Goal: Task Accomplishment & Management: Manage account settings

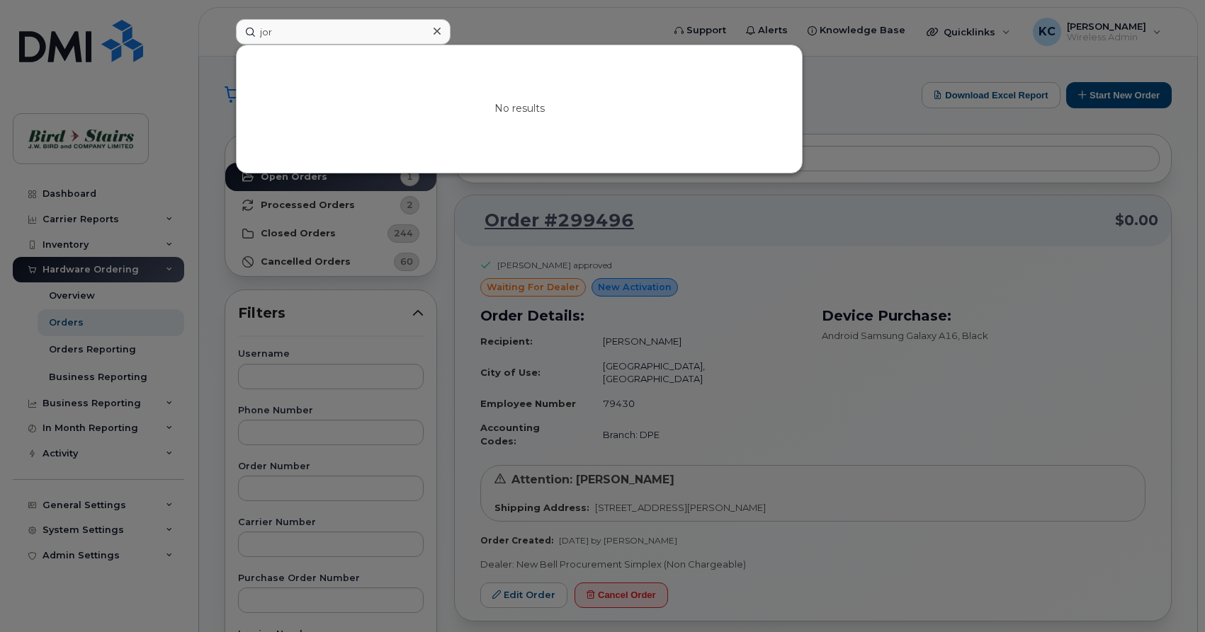
click at [438, 33] on icon at bounding box center [436, 30] width 7 height 11
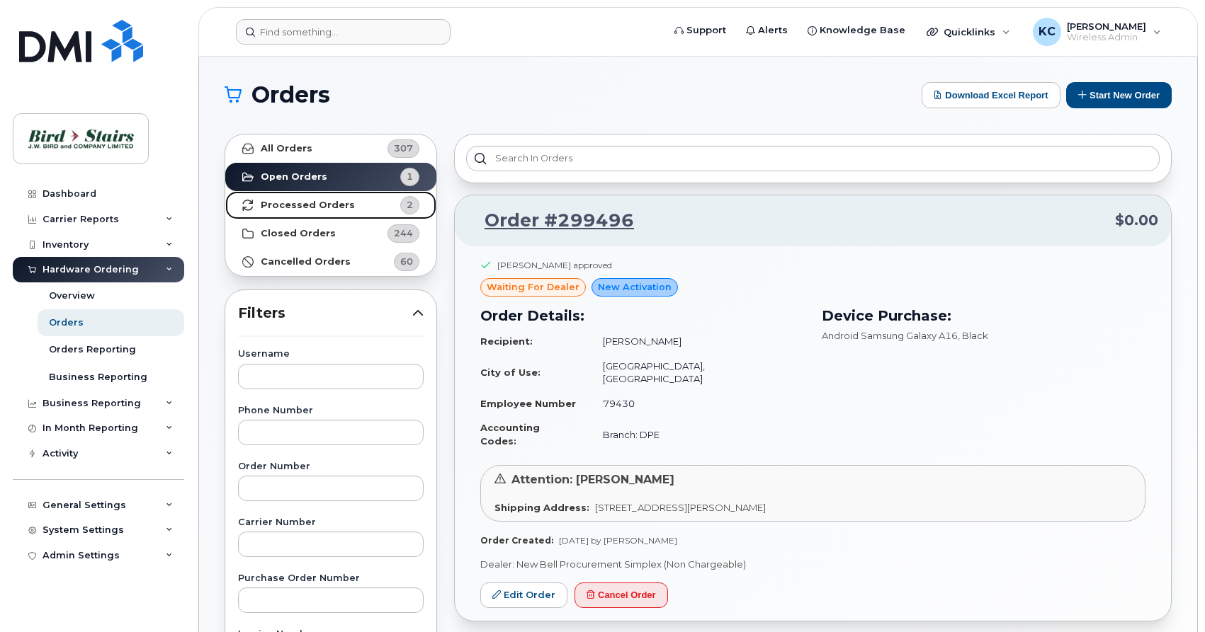
click at [296, 203] on strong "Processed Orders" at bounding box center [308, 205] width 94 height 11
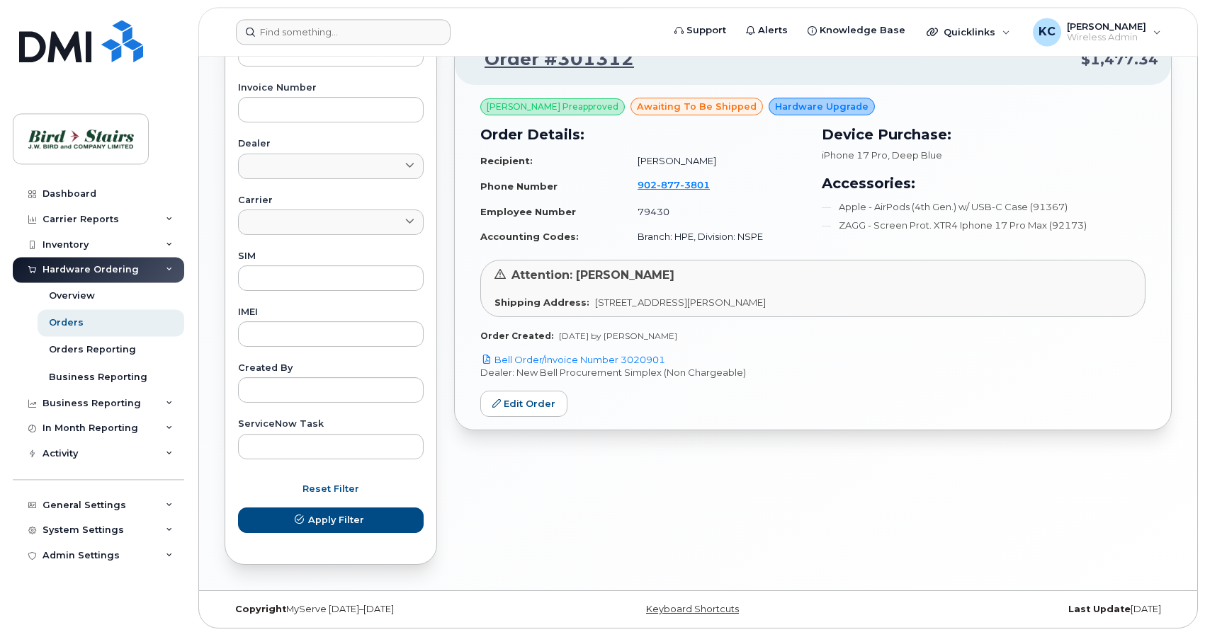
scroll to position [550, 0]
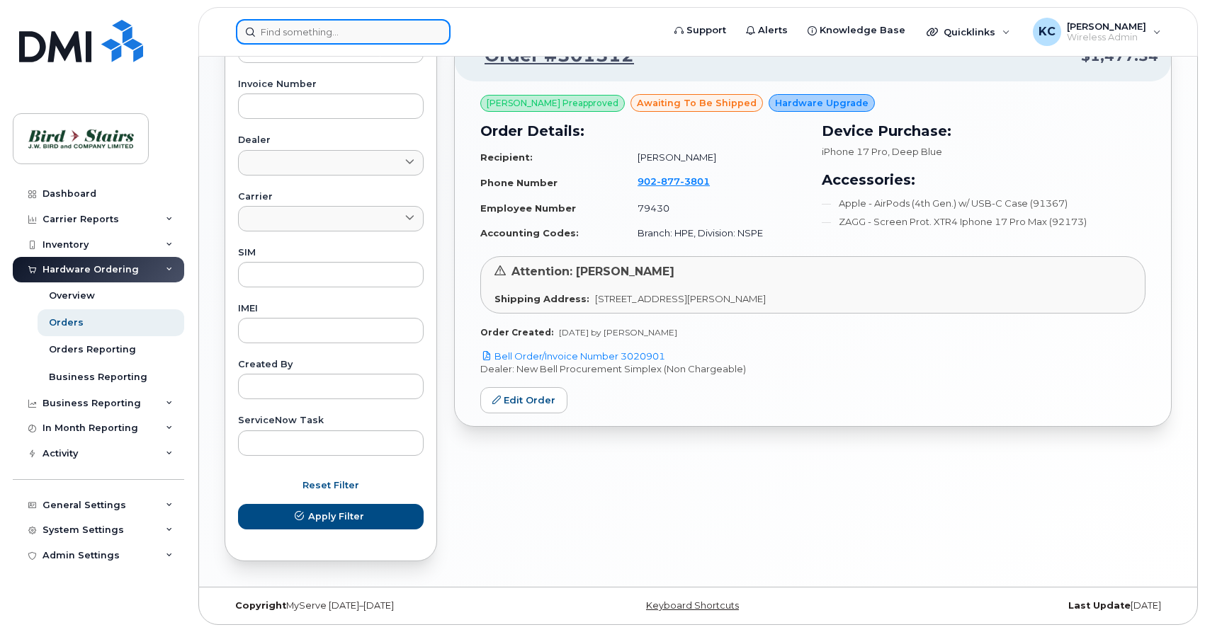
click at [367, 34] on input at bounding box center [343, 31] width 215 height 25
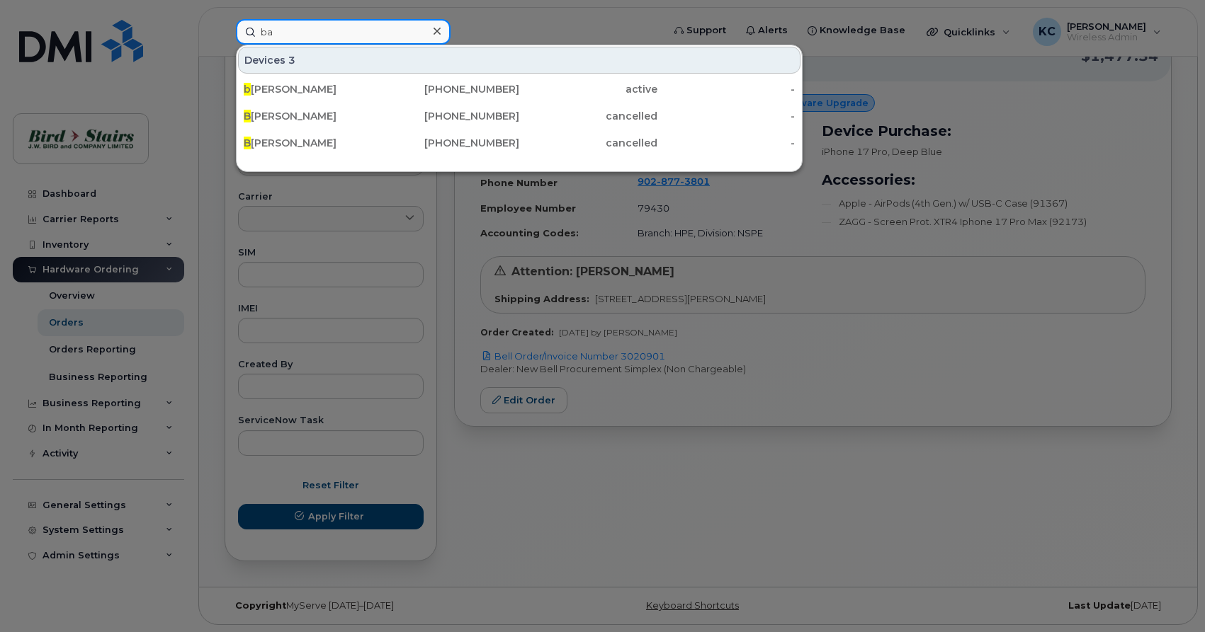
type input "b"
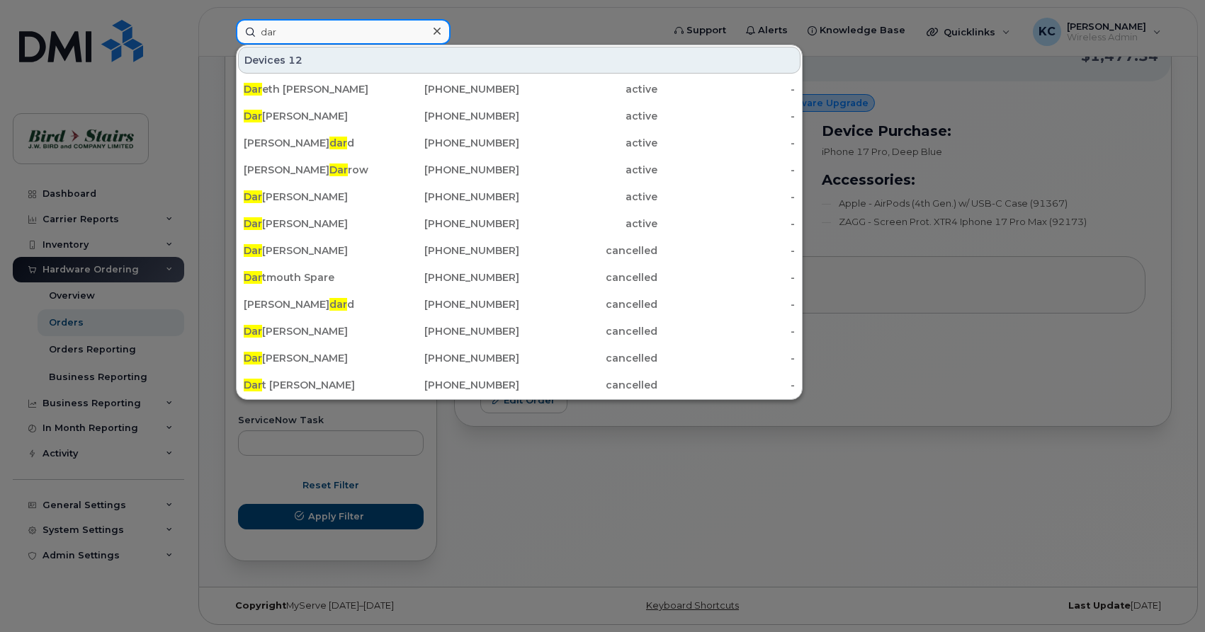
type input "dar"
click at [523, 17] on div at bounding box center [602, 316] width 1205 height 632
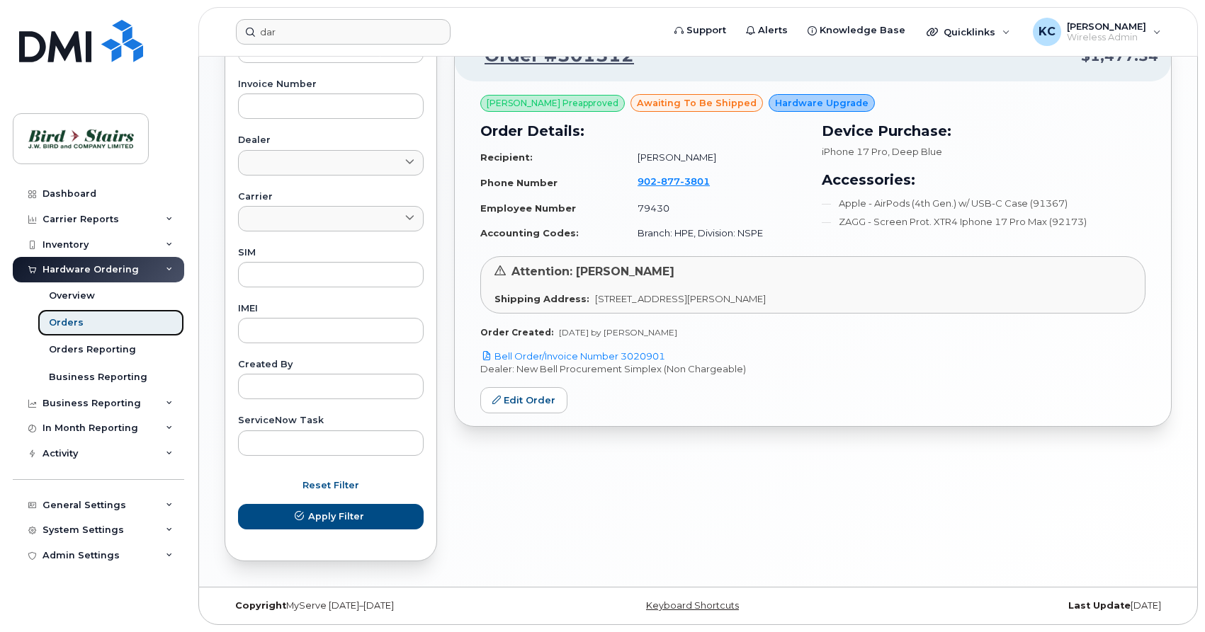
click at [72, 320] on div "Orders" at bounding box center [66, 323] width 35 height 13
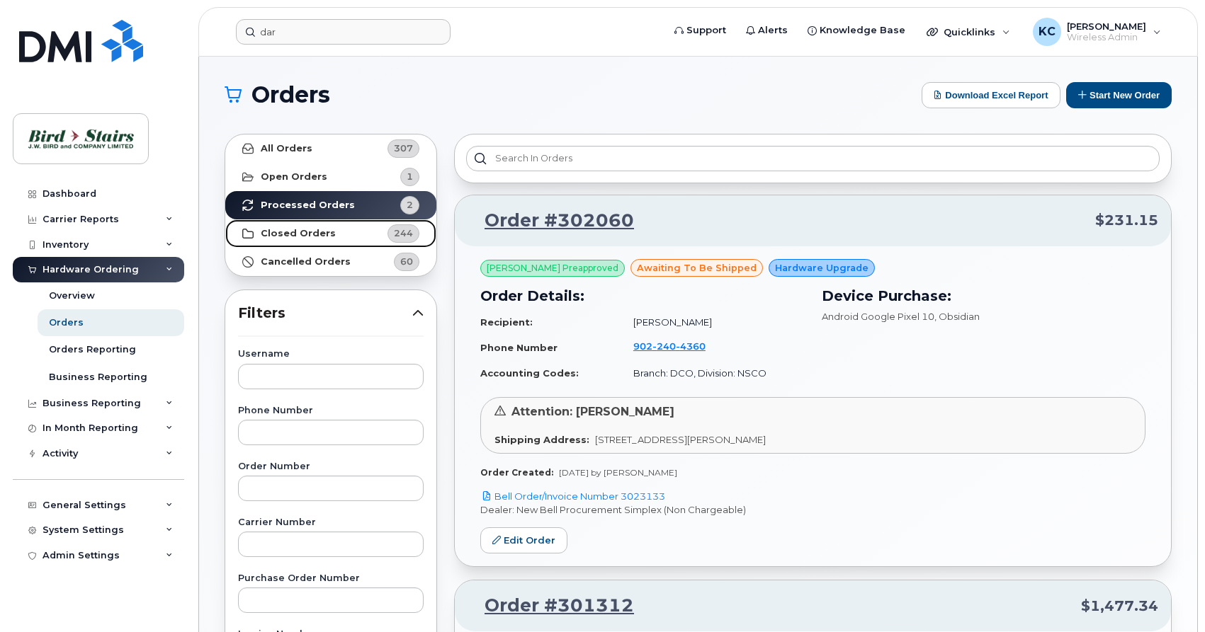
click at [321, 230] on strong "Closed Orders" at bounding box center [298, 233] width 75 height 11
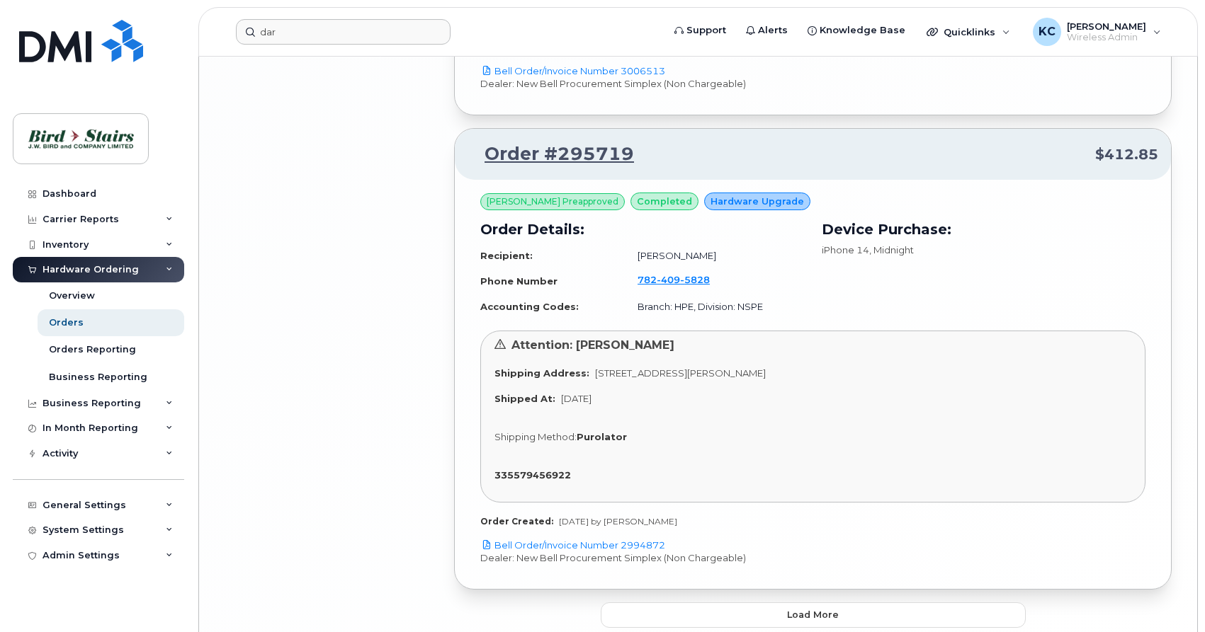
scroll to position [3750, 0]
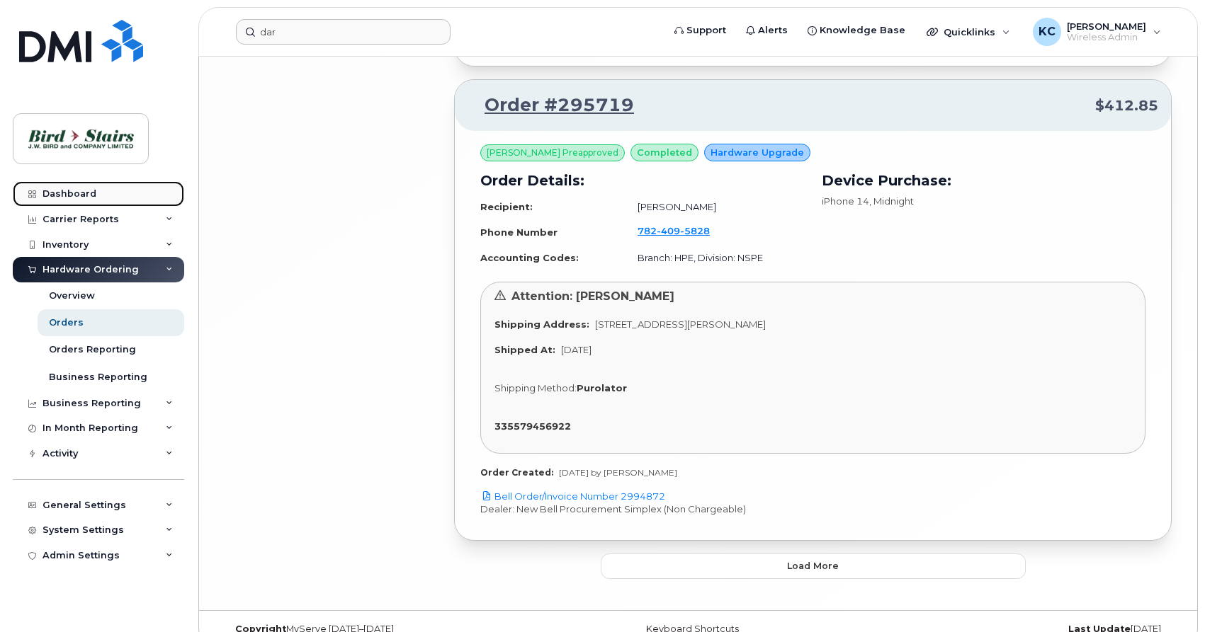
click at [49, 197] on div "Dashboard" at bounding box center [69, 193] width 54 height 11
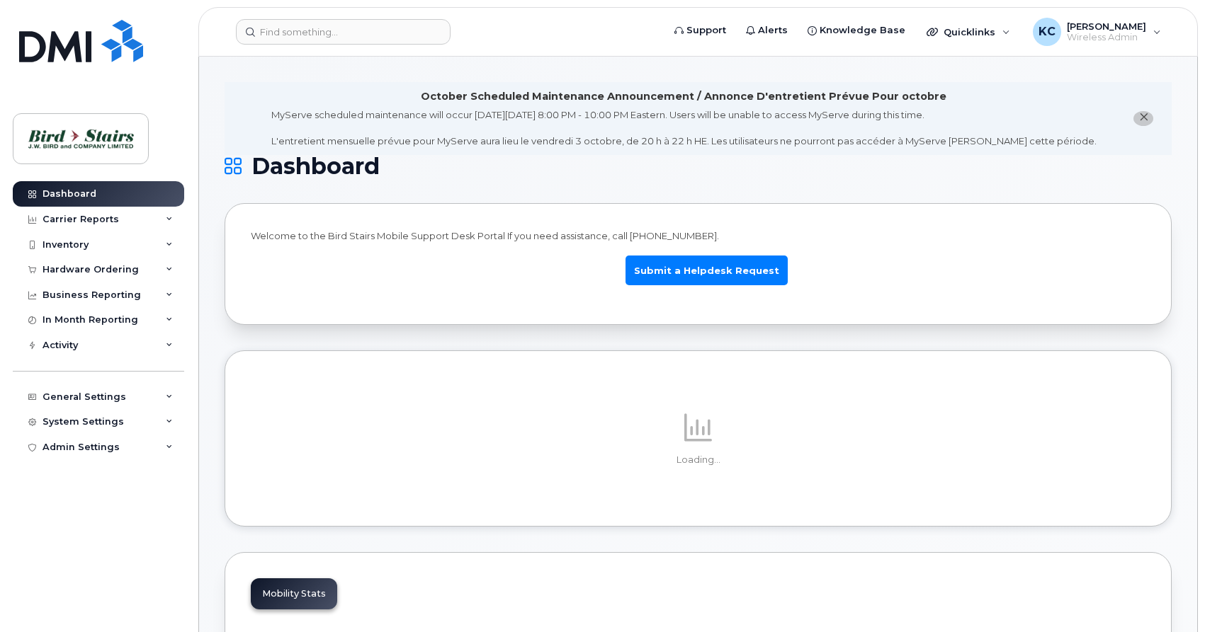
click at [1150, 120] on button "close notification" at bounding box center [1143, 118] width 20 height 15
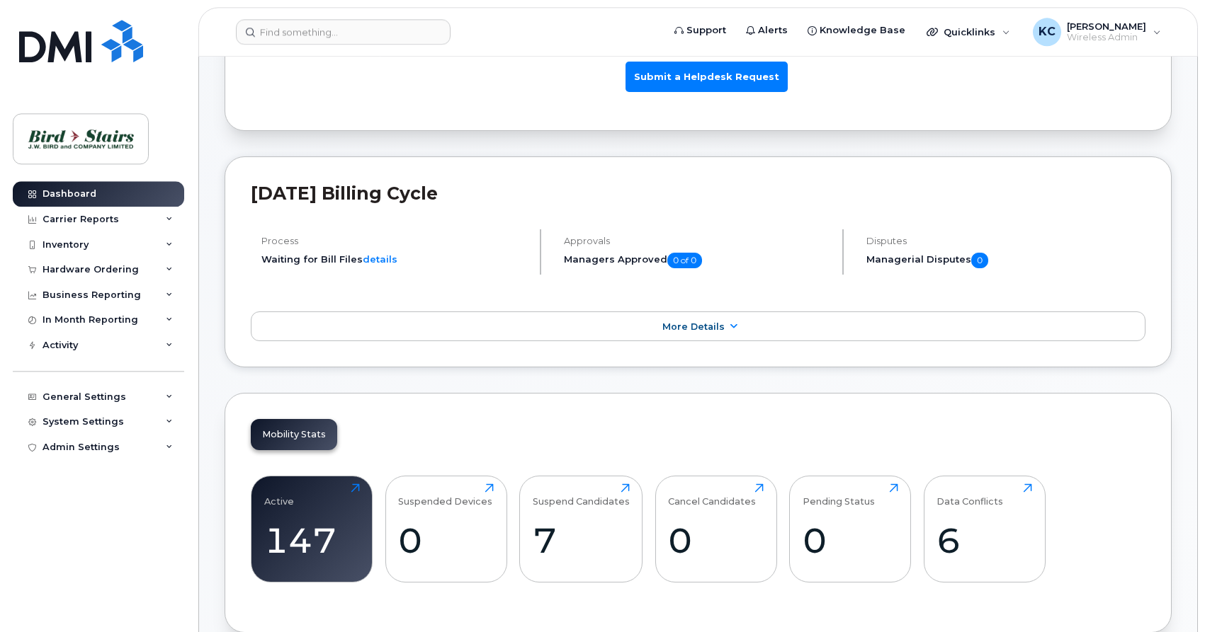
scroll to position [433, 0]
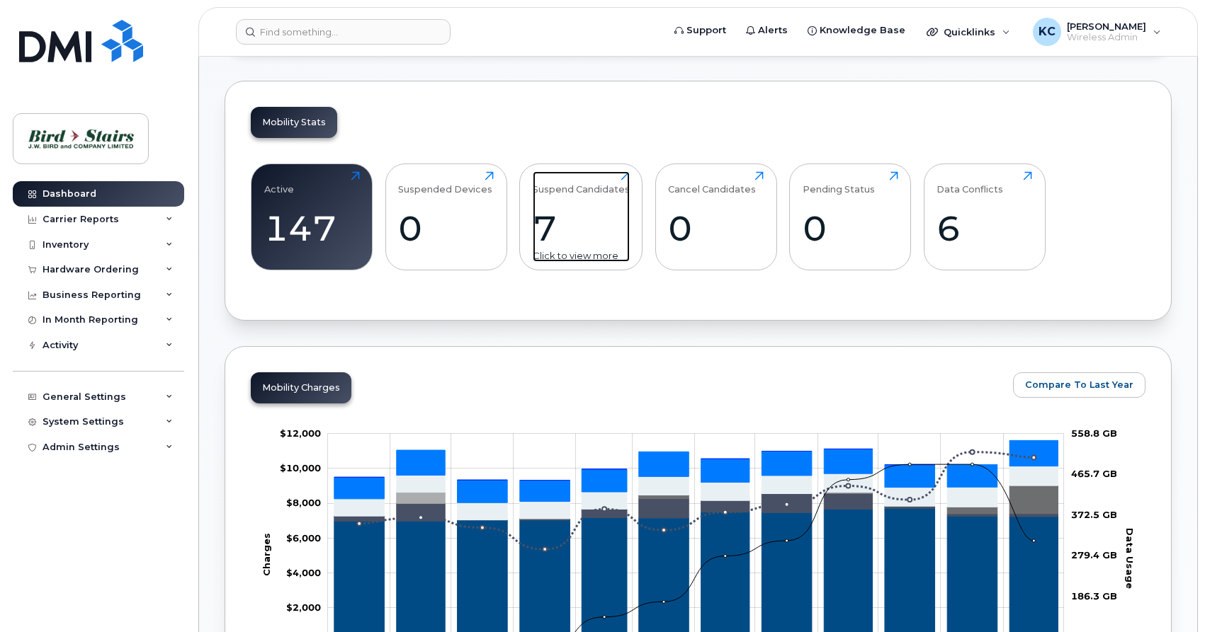
click at [623, 178] on div "Suspend Candidates" at bounding box center [581, 182] width 97 height 23
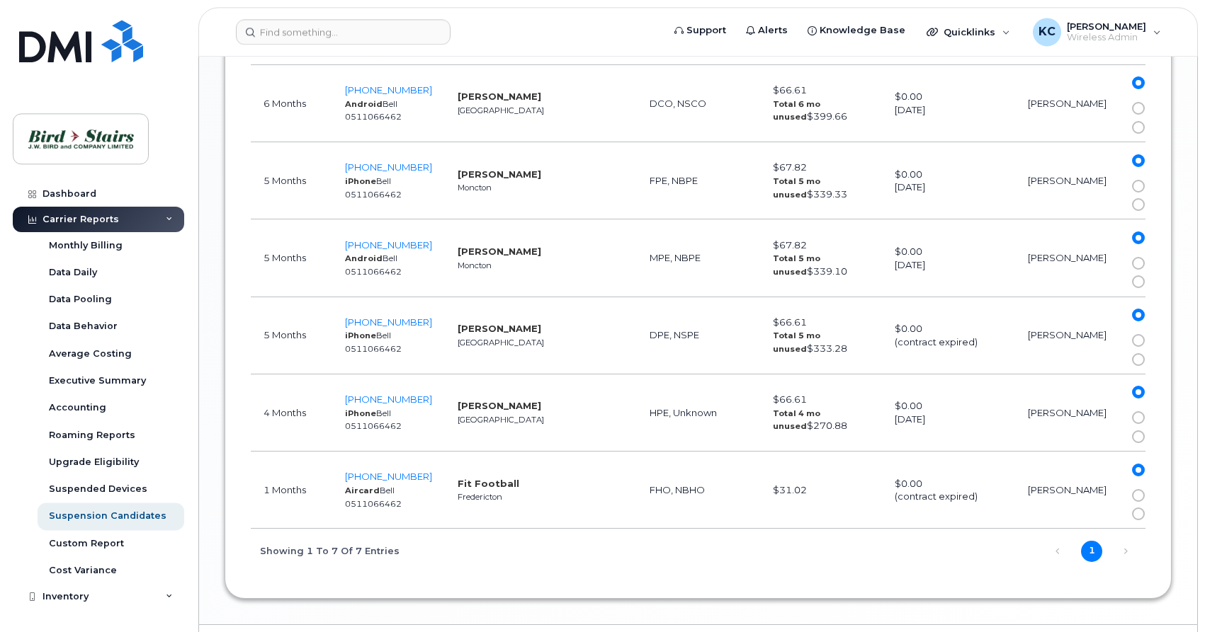
scroll to position [1011, 0]
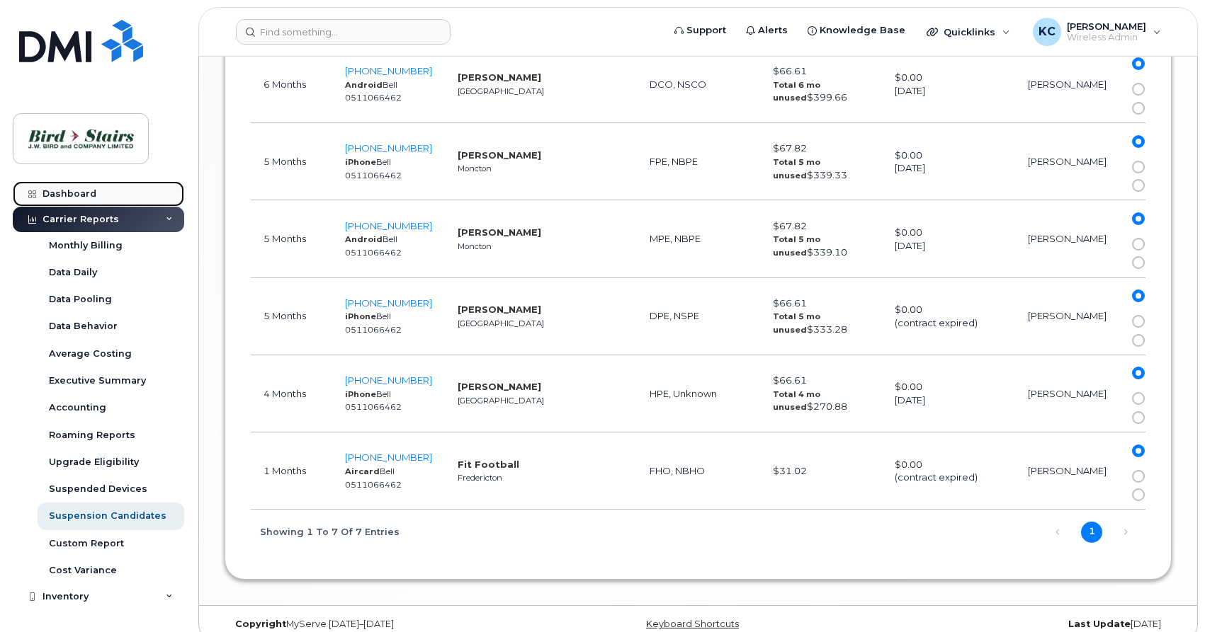
click at [69, 195] on div "Dashboard" at bounding box center [69, 193] width 54 height 11
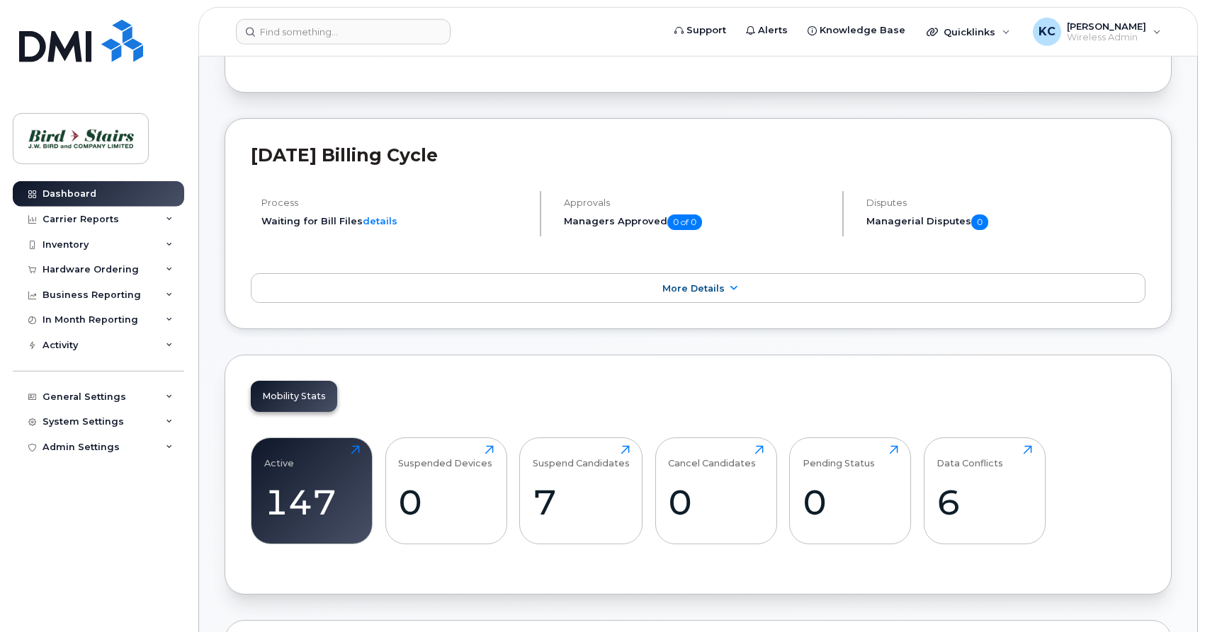
scroll to position [217, 0]
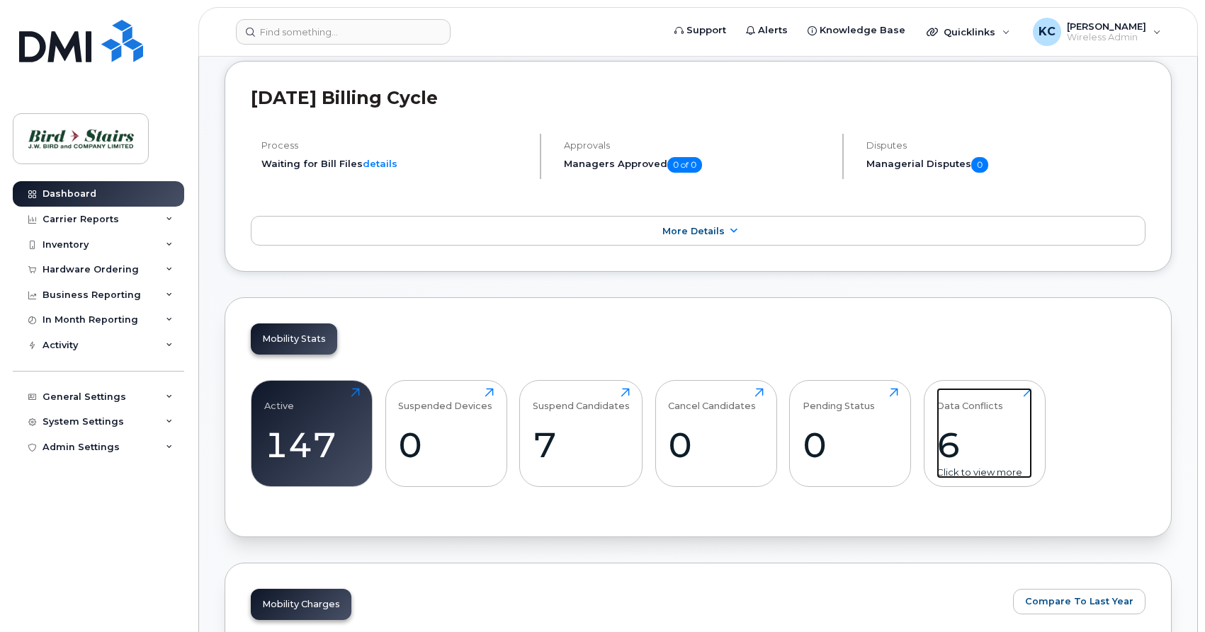
click at [1021, 395] on div "Data Conflicts 6 Click to view more" at bounding box center [984, 433] width 96 height 91
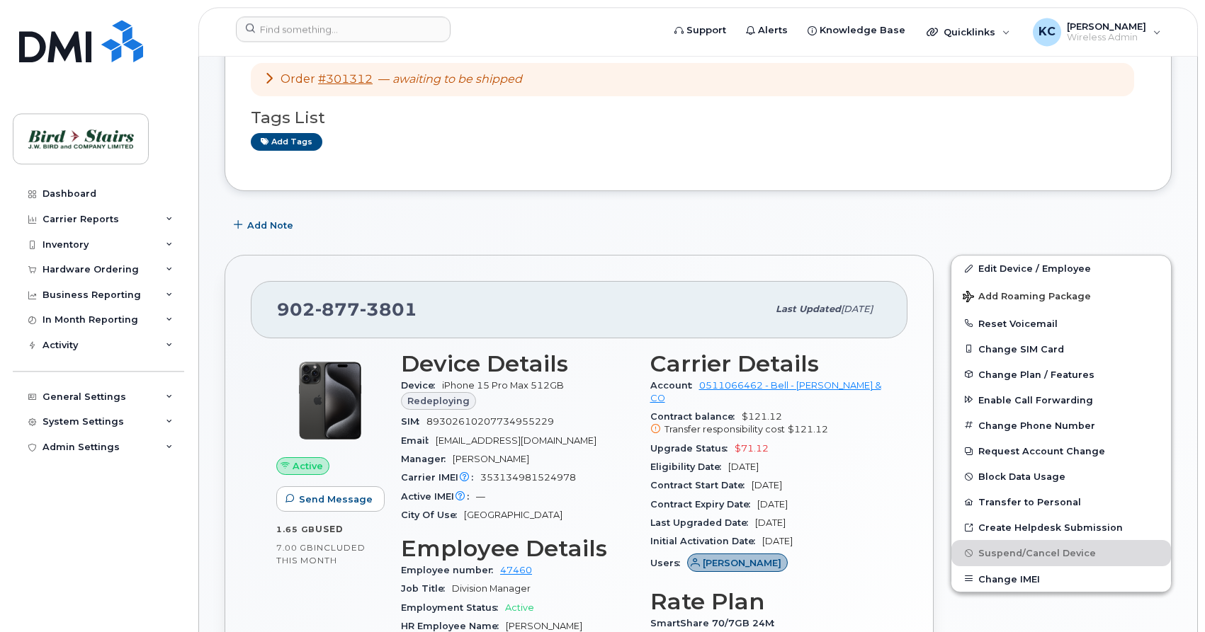
scroll to position [144, 0]
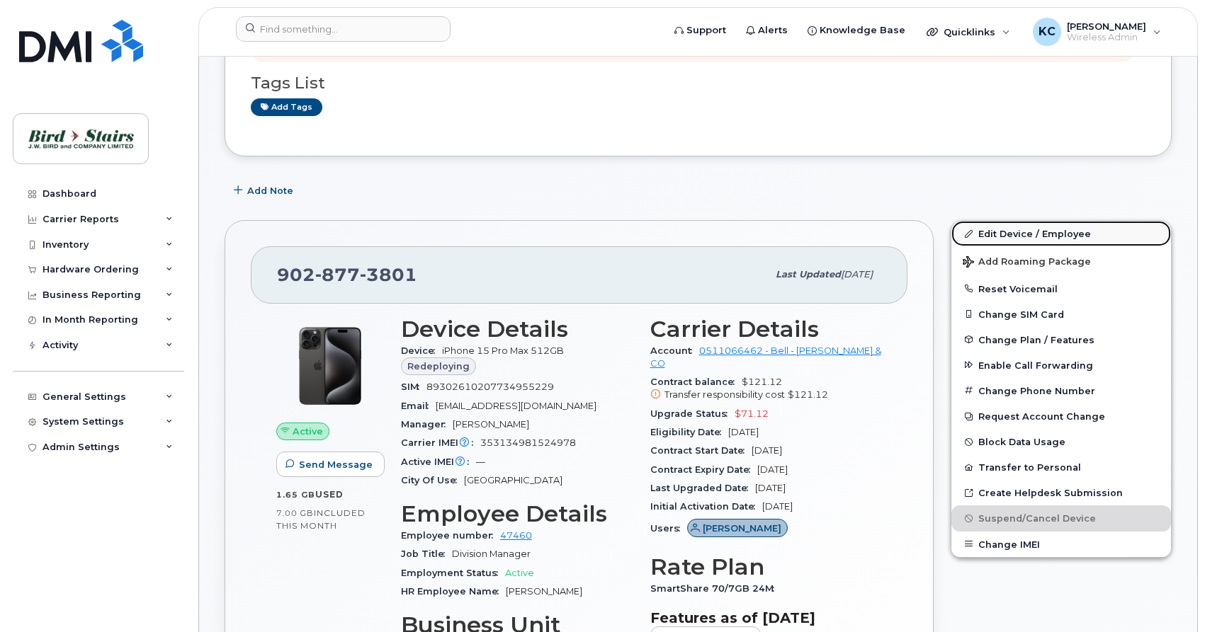
click at [1009, 233] on link "Edit Device / Employee" at bounding box center [1061, 233] width 220 height 25
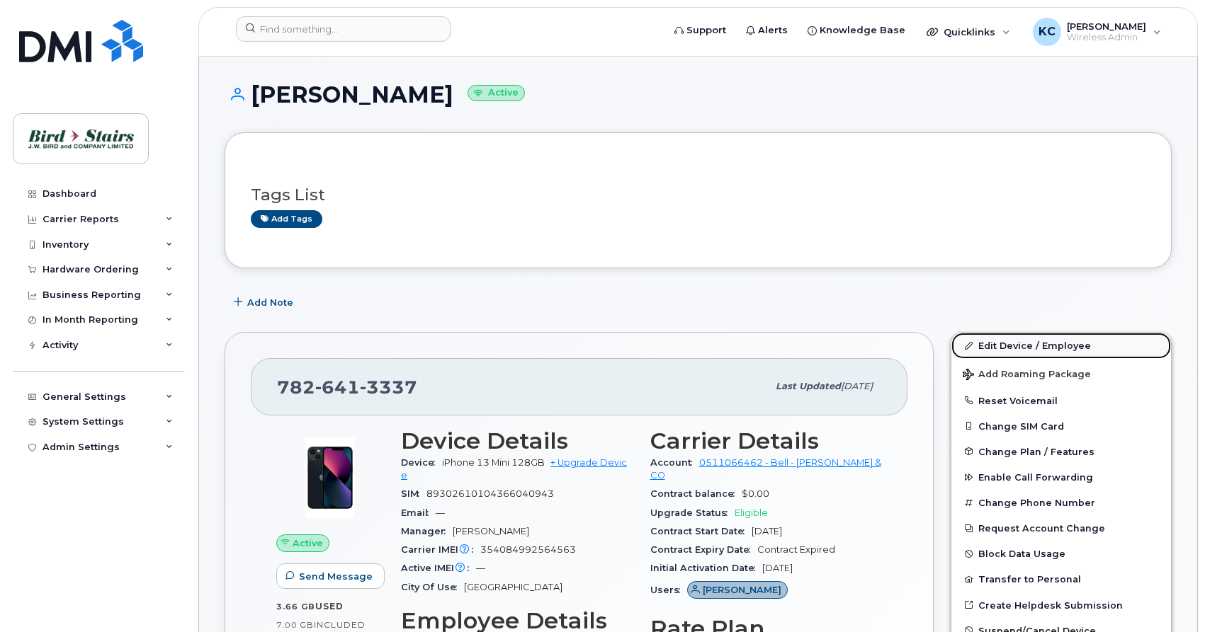
click at [1018, 345] on link "Edit Device / Employee" at bounding box center [1061, 345] width 220 height 25
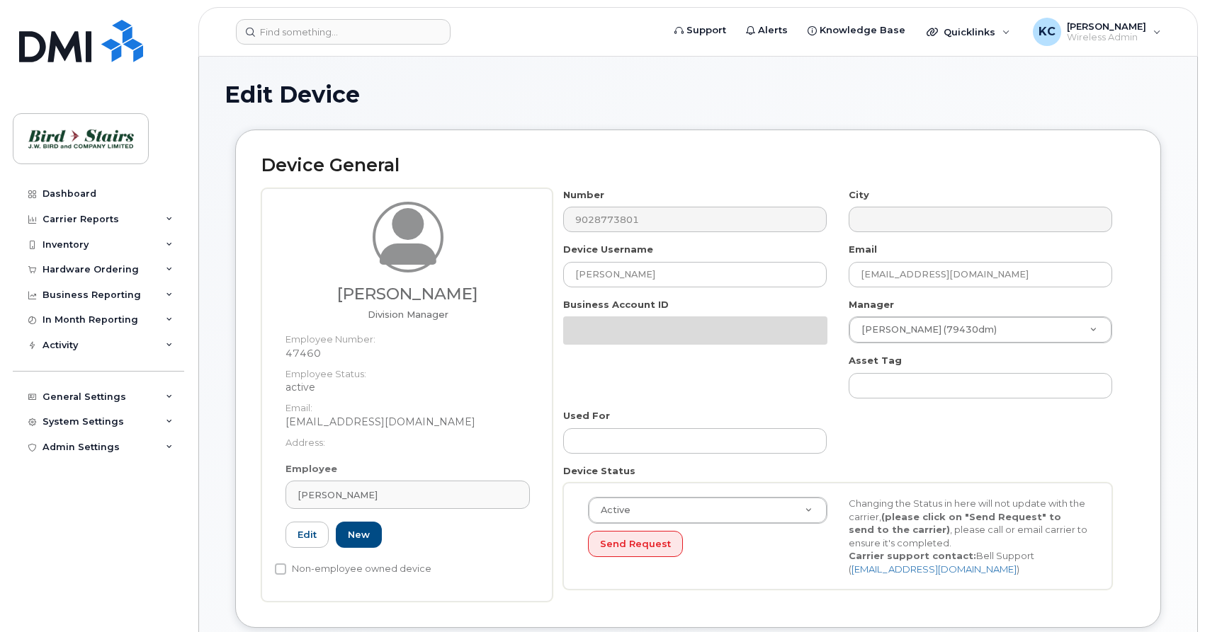
select select "91106"
select select "91085"
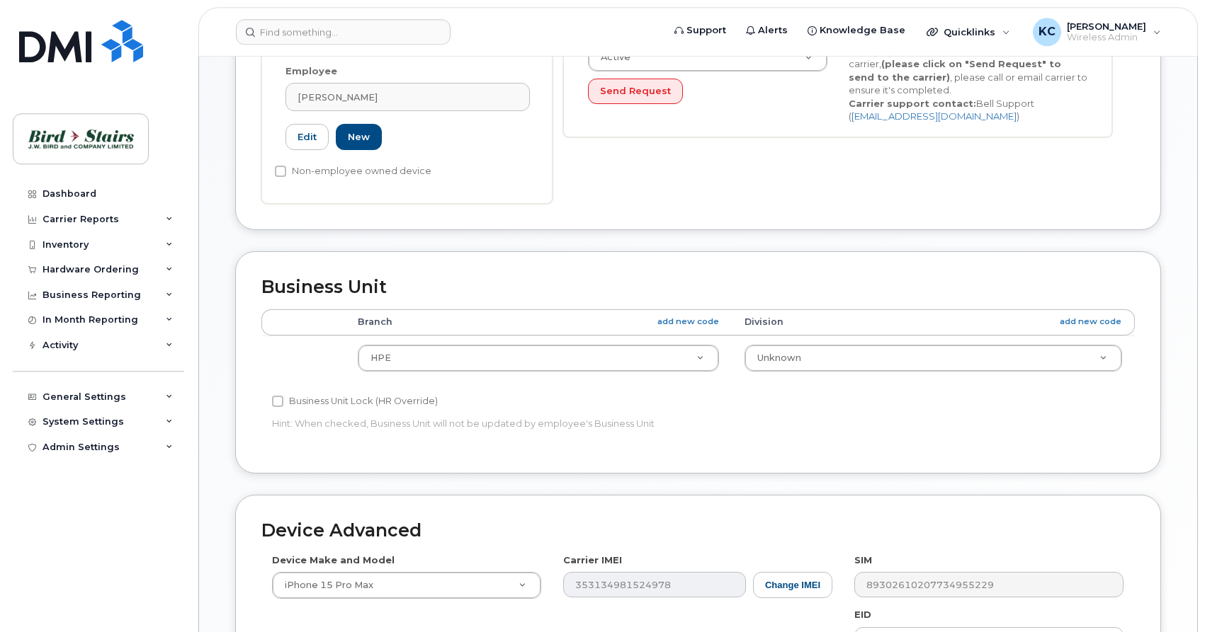
scroll to position [433, 0]
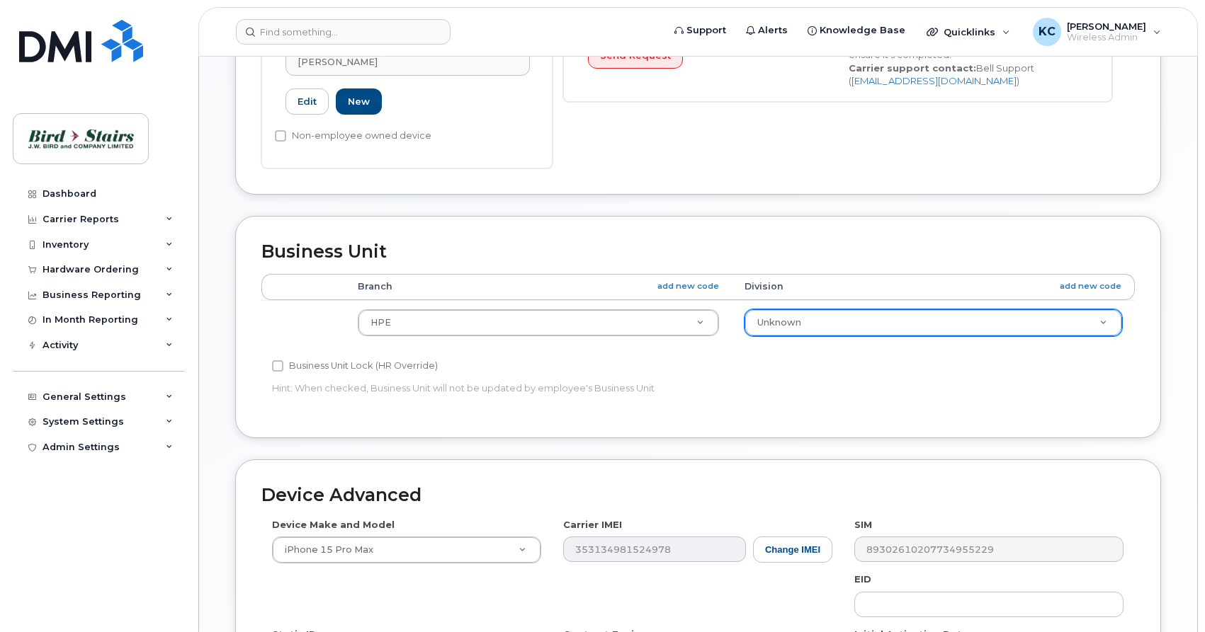
click at [895, 325] on body "Support Alerts Knowledge Base Quicklinks Suspend / Cancel Device Change SIM Car…" at bounding box center [602, 225] width 1205 height 1316
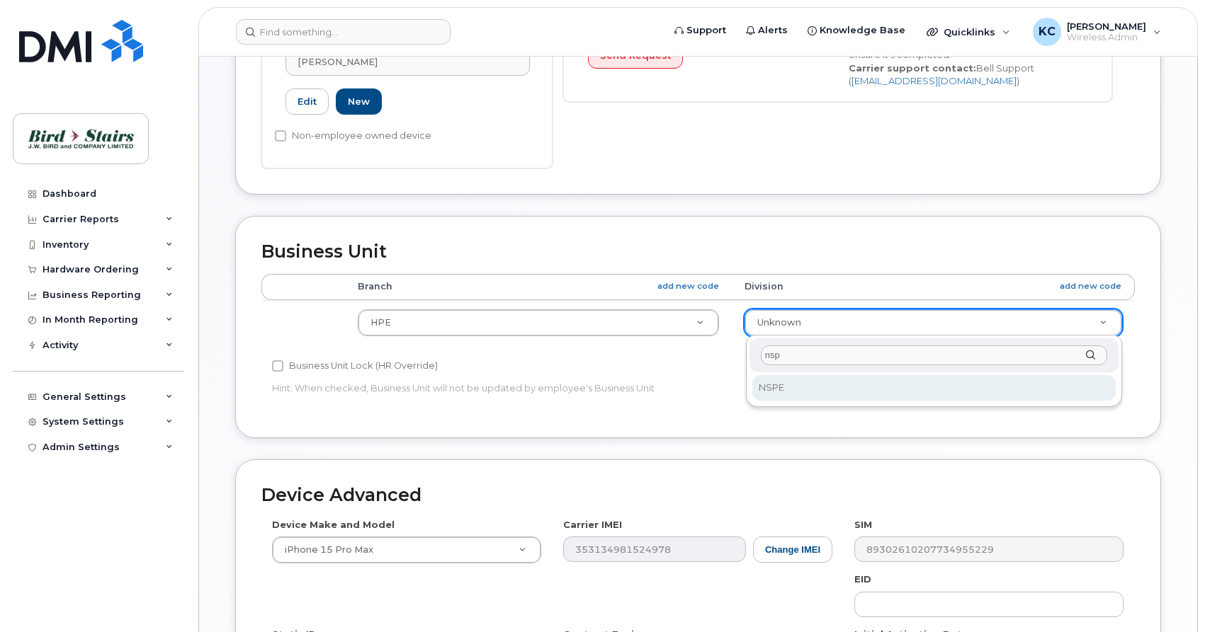
type input "nsp"
select select "91093"
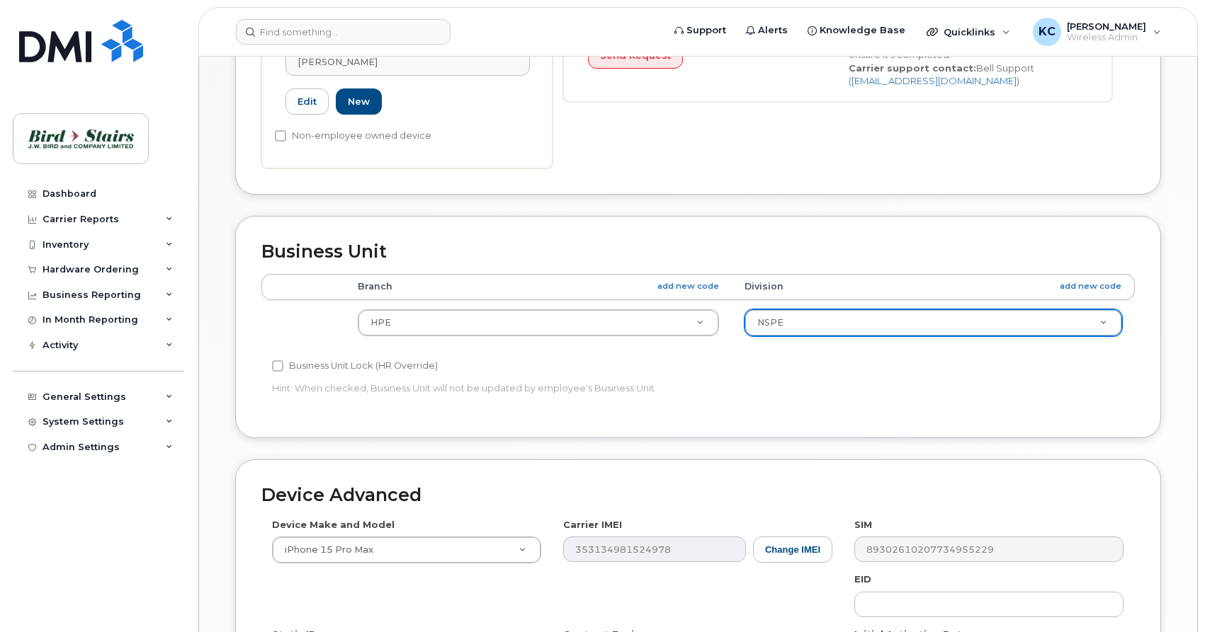
scroll to position [683, 0]
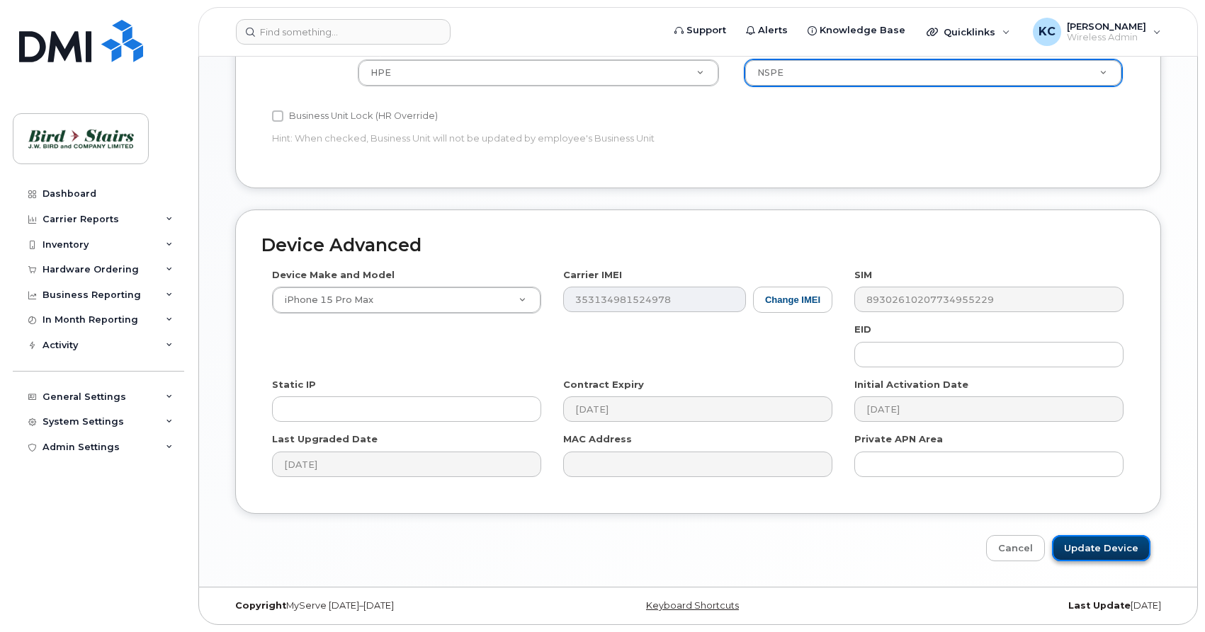
click at [1074, 558] on input "Update Device" at bounding box center [1101, 548] width 98 height 26
type input "Saving..."
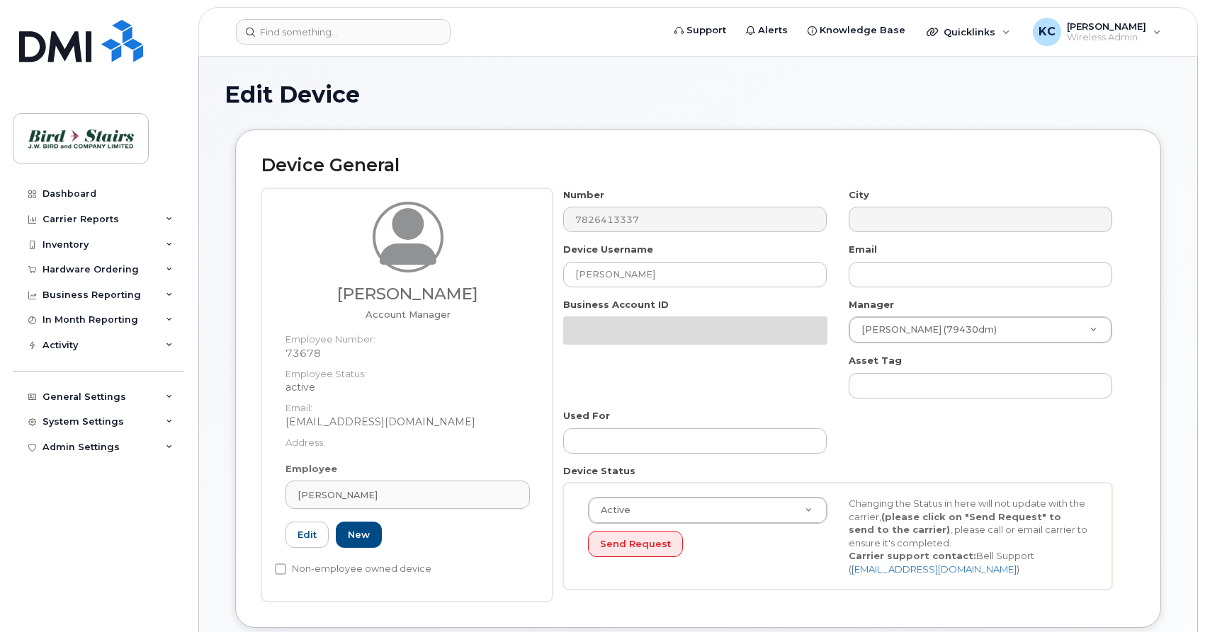
select select "91105"
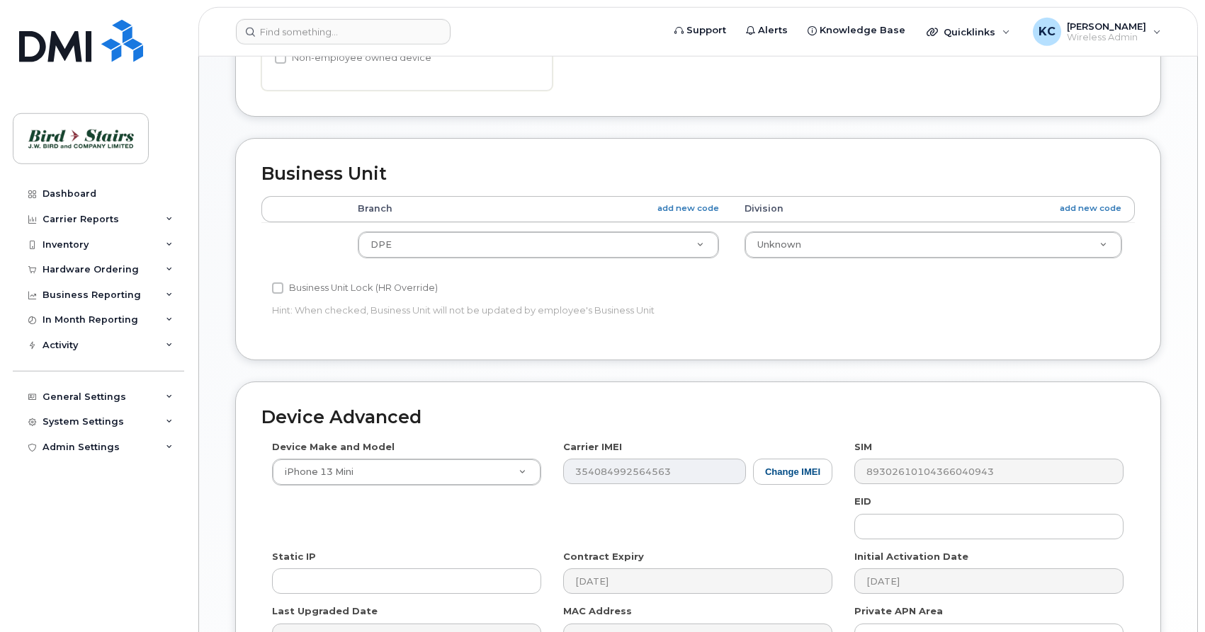
scroll to position [506, 0]
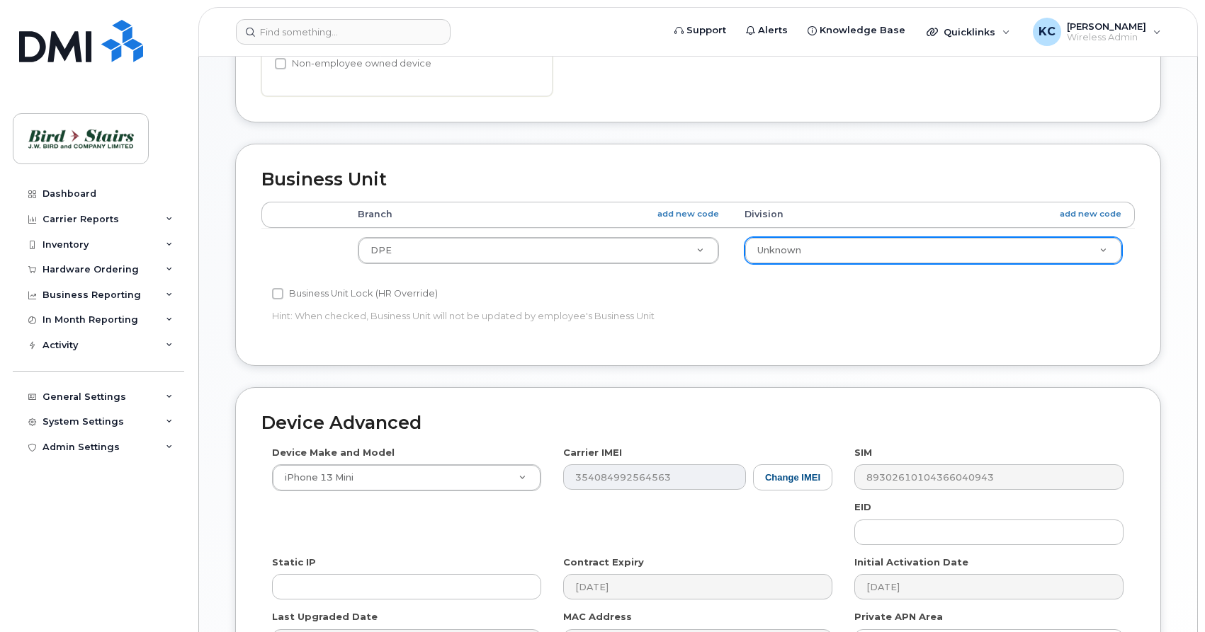
click at [899, 249] on body "Support Alerts Knowledge Base Quicklinks Suspend / Cancel Device Change SIM Car…" at bounding box center [602, 152] width 1205 height 1316
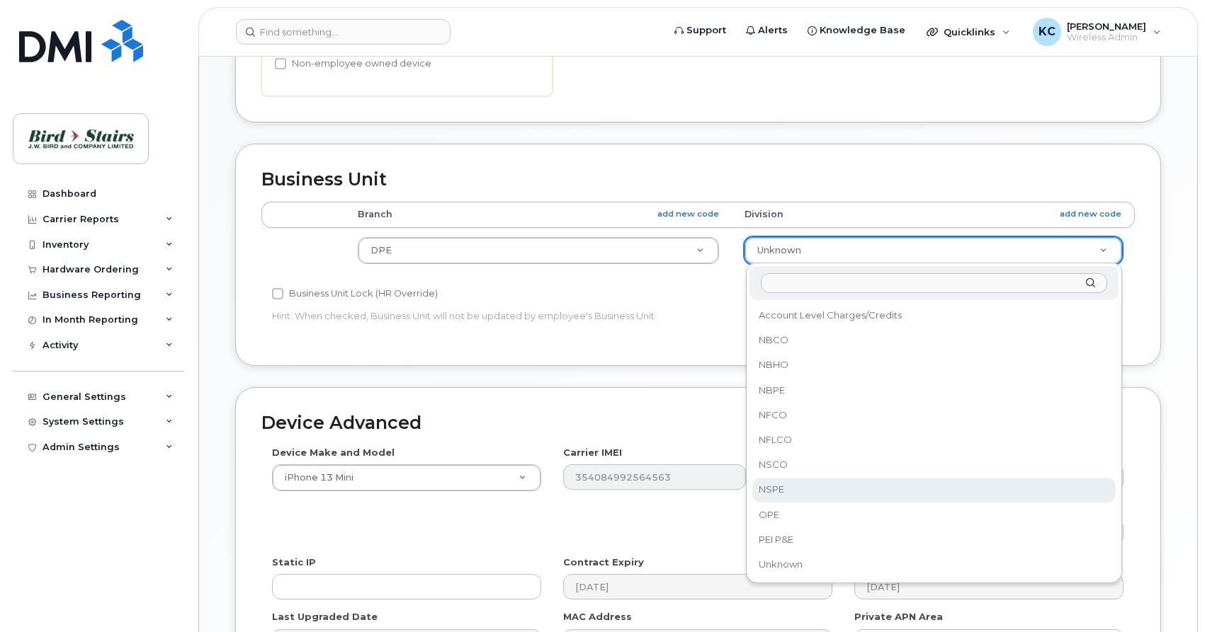
select select "91093"
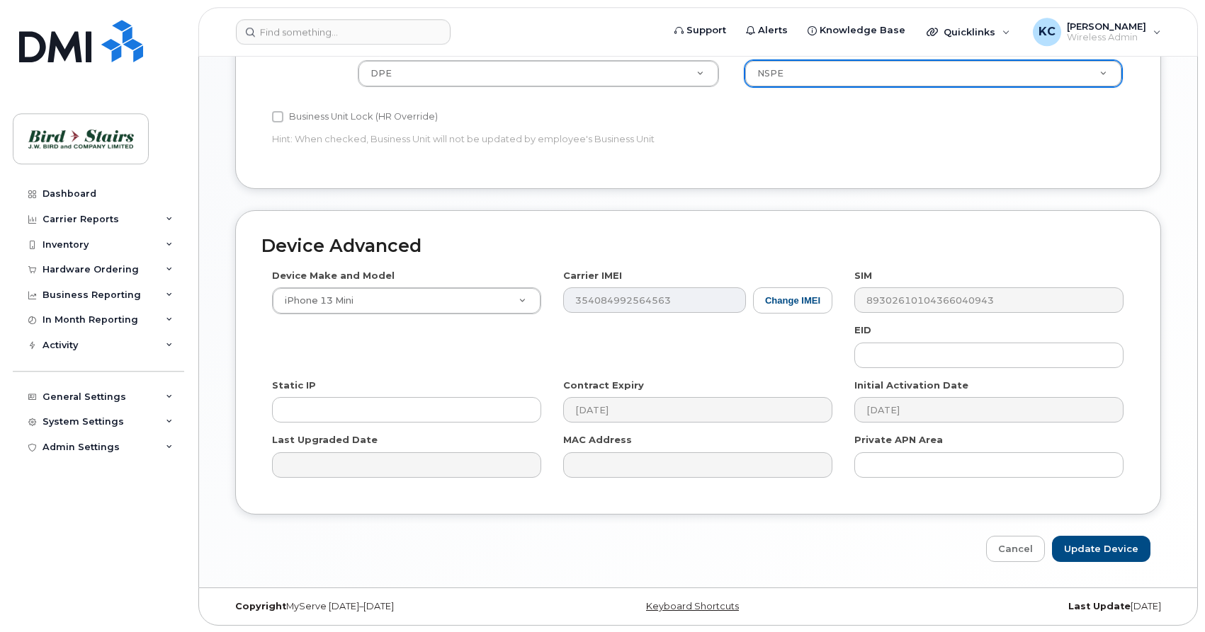
scroll to position [683, 0]
click at [1089, 549] on input "Update Device" at bounding box center [1101, 548] width 98 height 26
type input "Saving..."
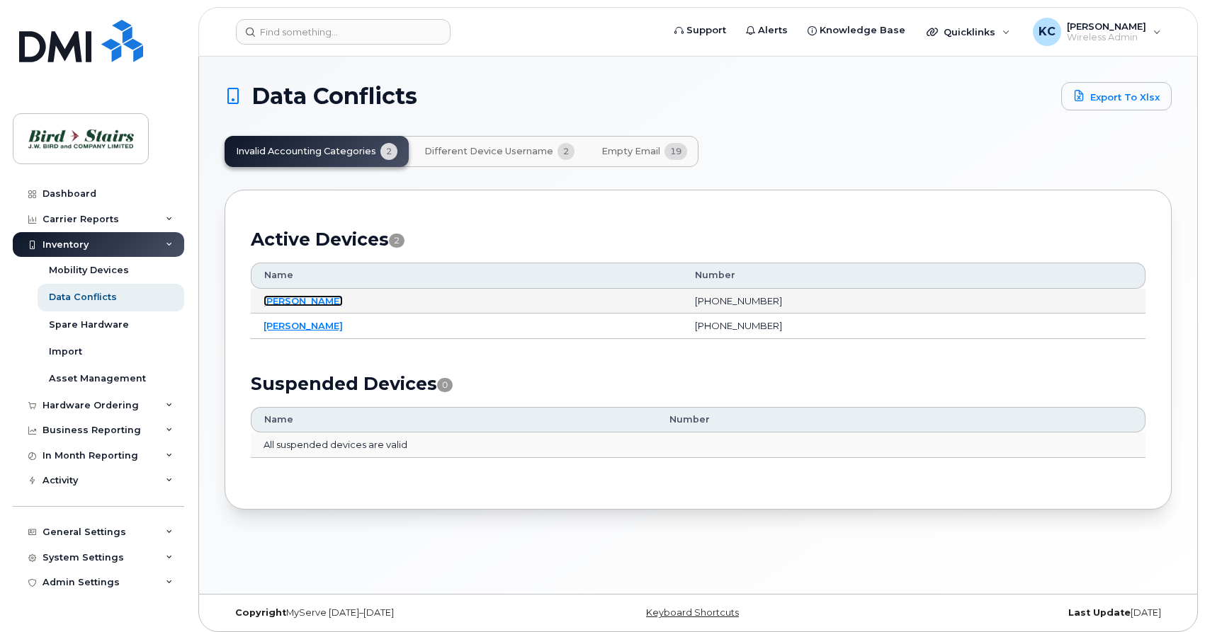
click at [308, 302] on link "[PERSON_NAME]" at bounding box center [302, 300] width 79 height 11
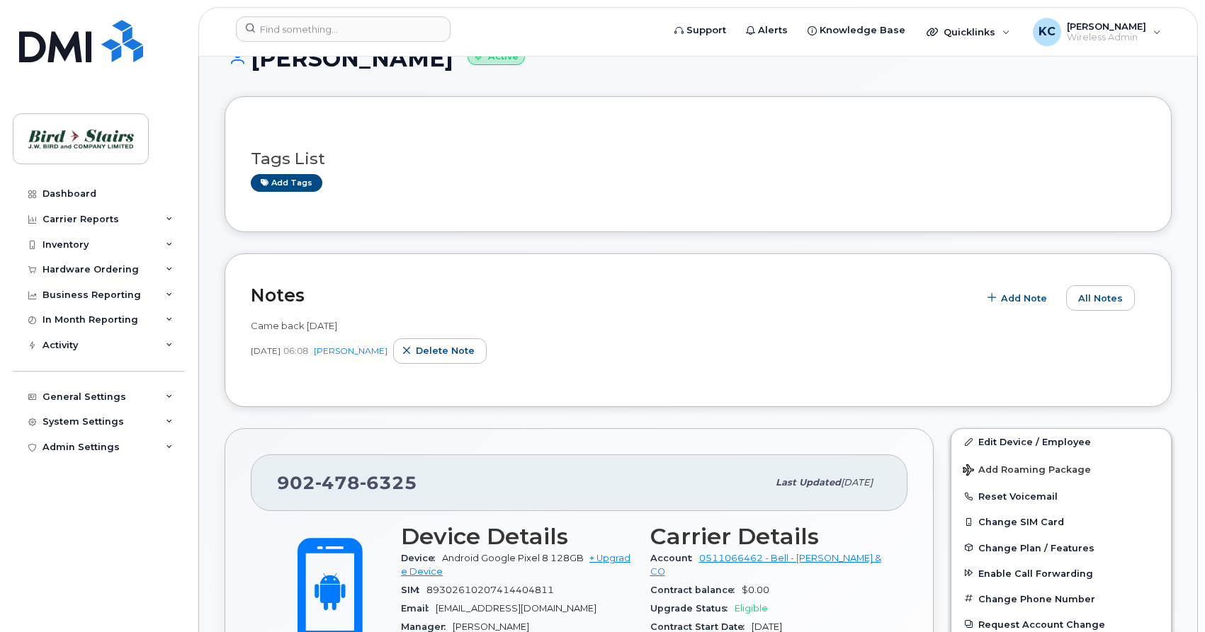
scroll to position [217, 0]
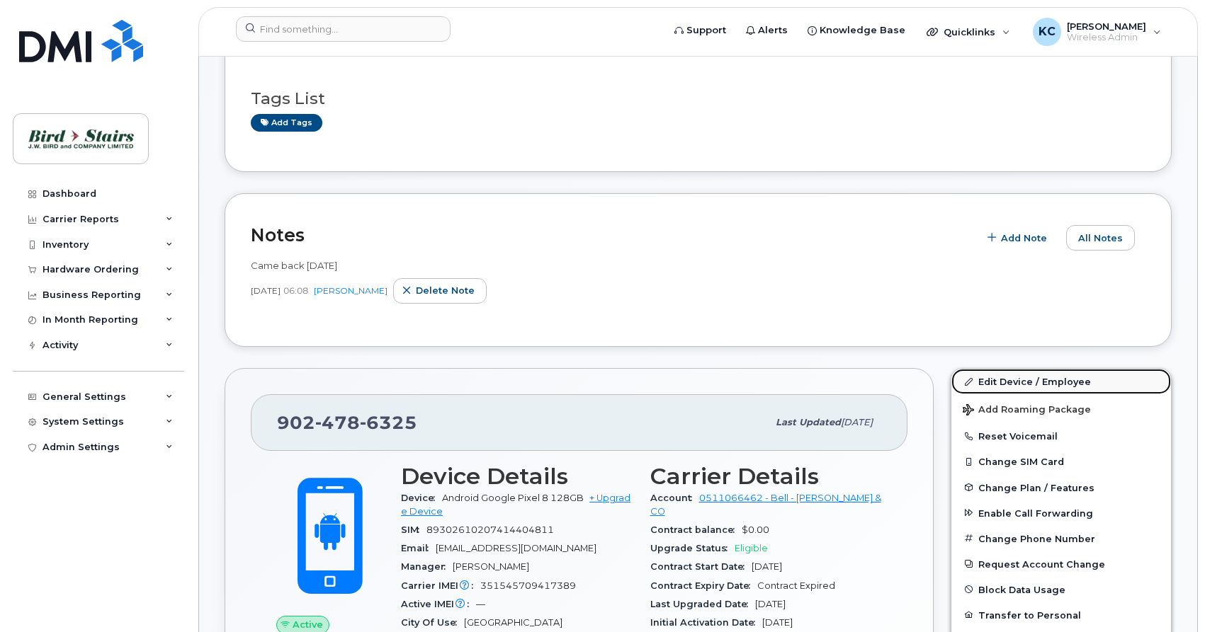
click at [991, 376] on link "Edit Device / Employee" at bounding box center [1061, 381] width 220 height 25
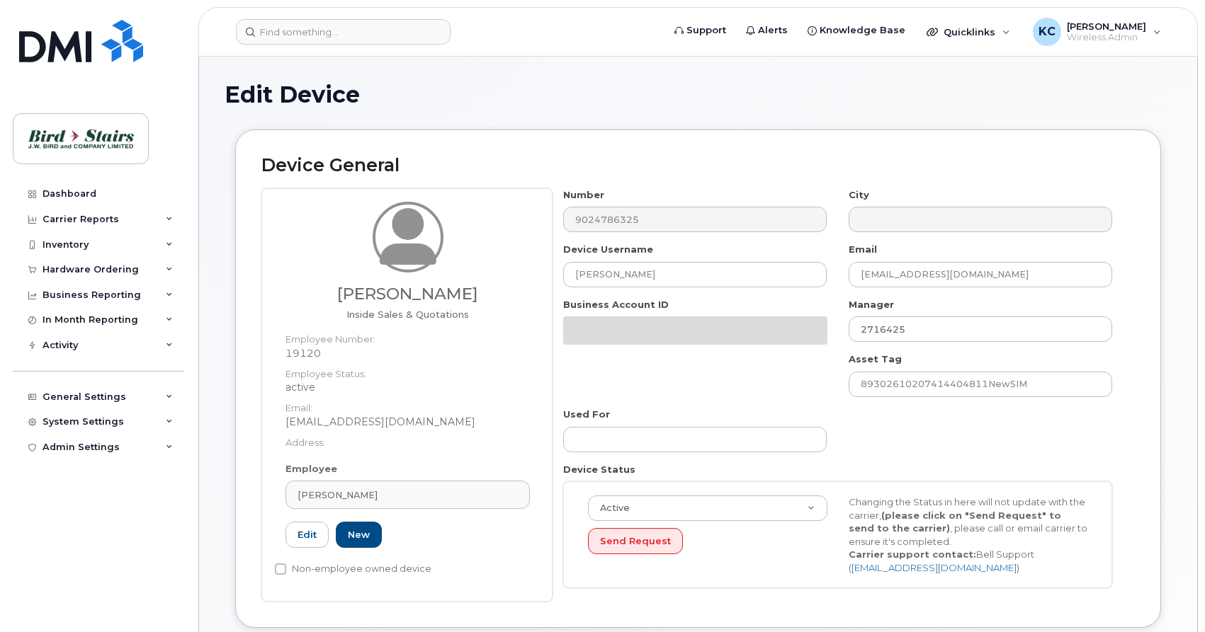
select select "91106"
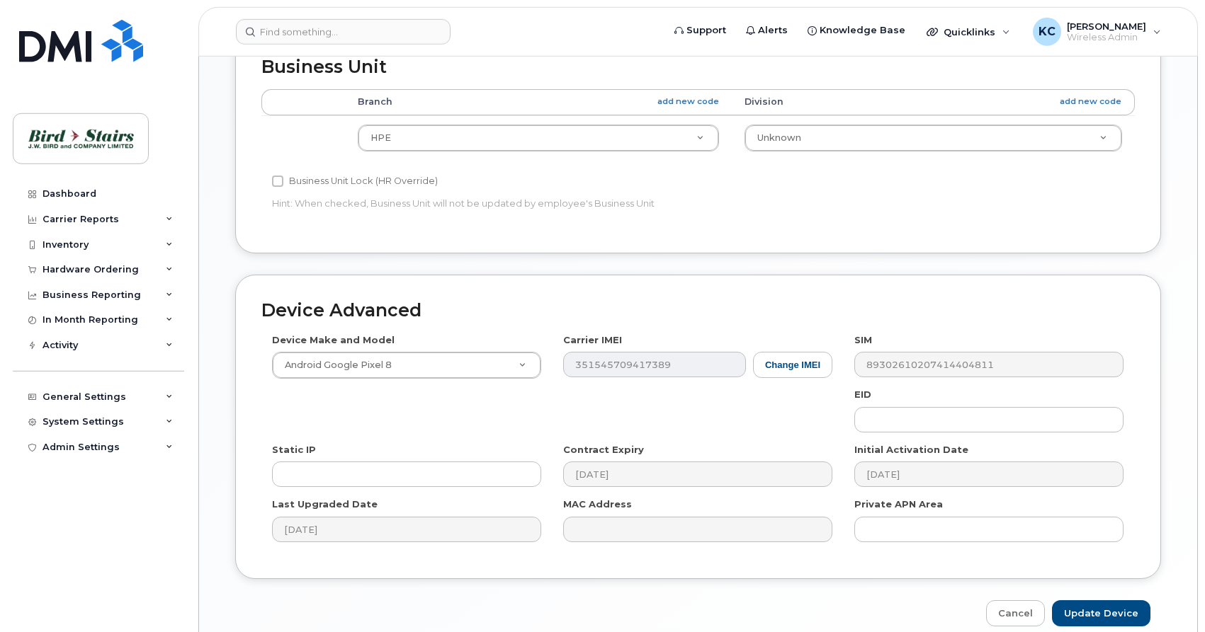
scroll to position [650, 0]
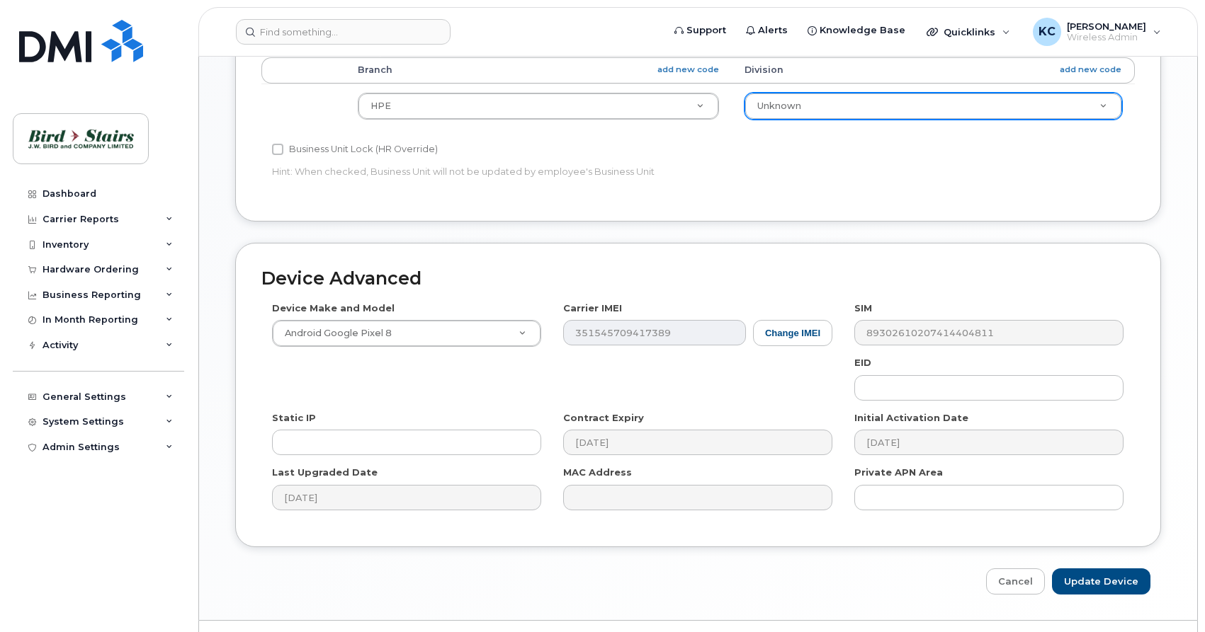
click at [795, 107] on body "Support Alerts Knowledge Base Quicklinks Suspend / Cancel Device Change SIM Car…" at bounding box center [602, 8] width 1205 height 1316
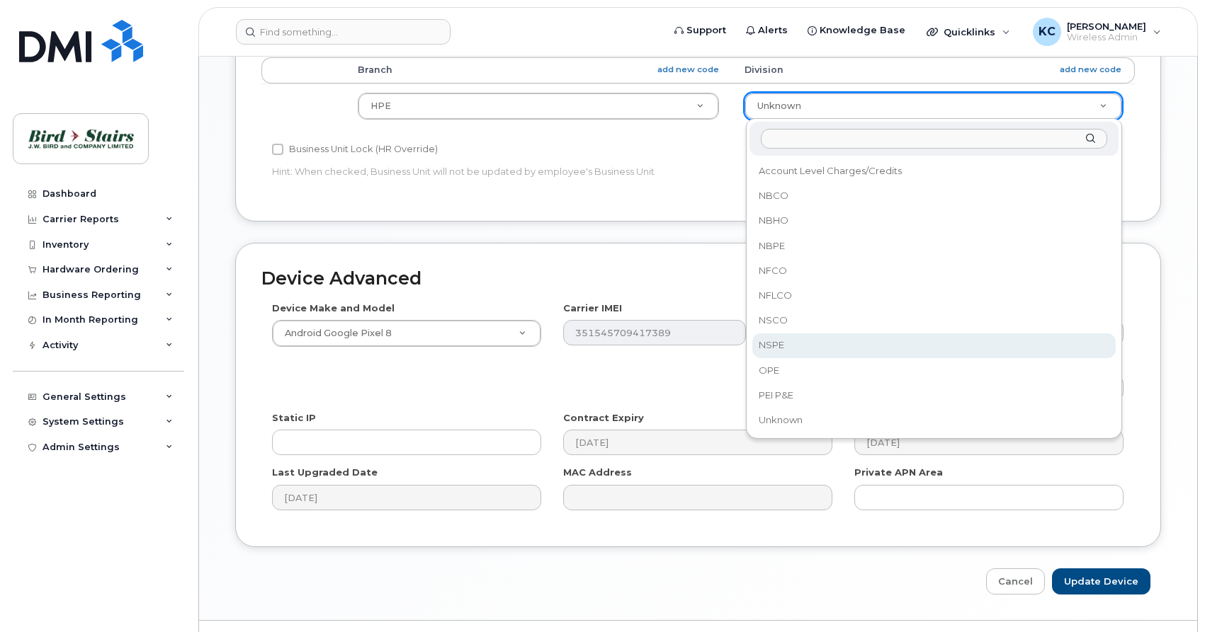
select select "91093"
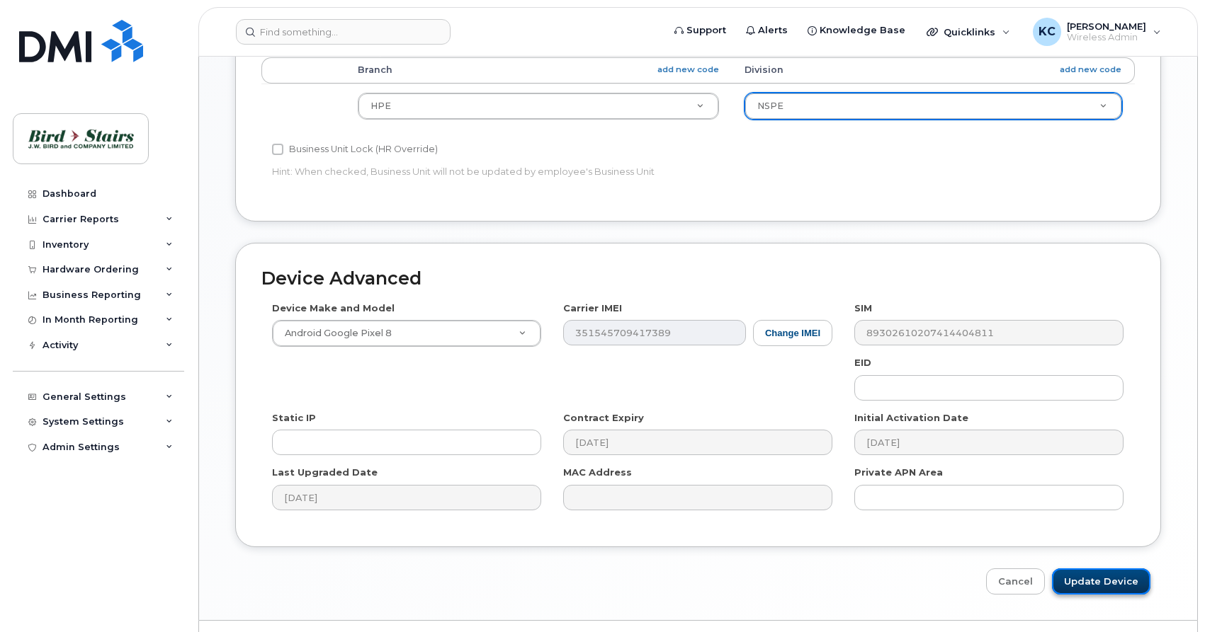
click at [1085, 581] on input "Update Device" at bounding box center [1101, 582] width 98 height 26
type input "Saving..."
